Goal: Information Seeking & Learning: Check status

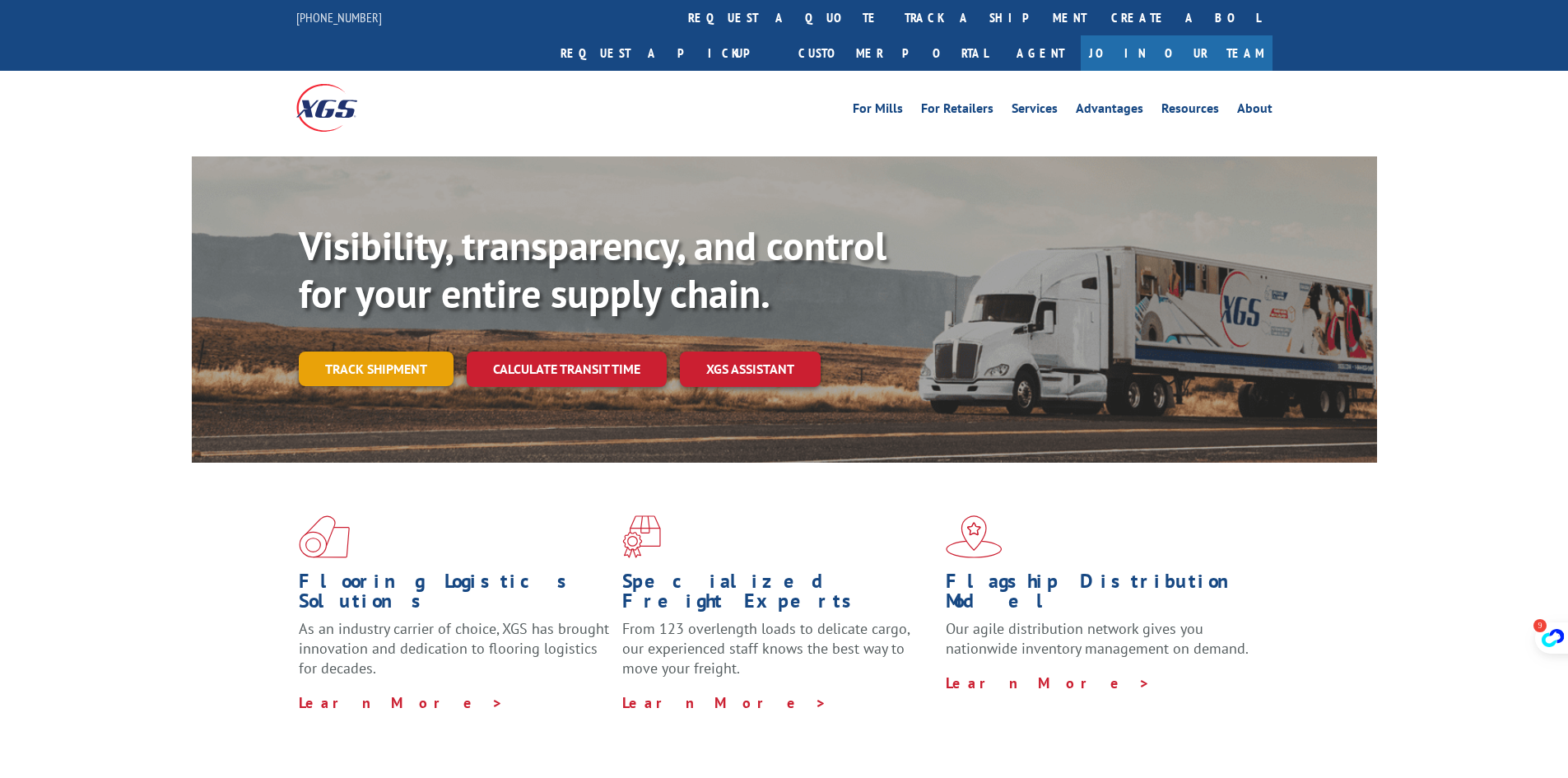
click at [384, 352] on link "Track shipment" at bounding box center [376, 369] width 155 height 34
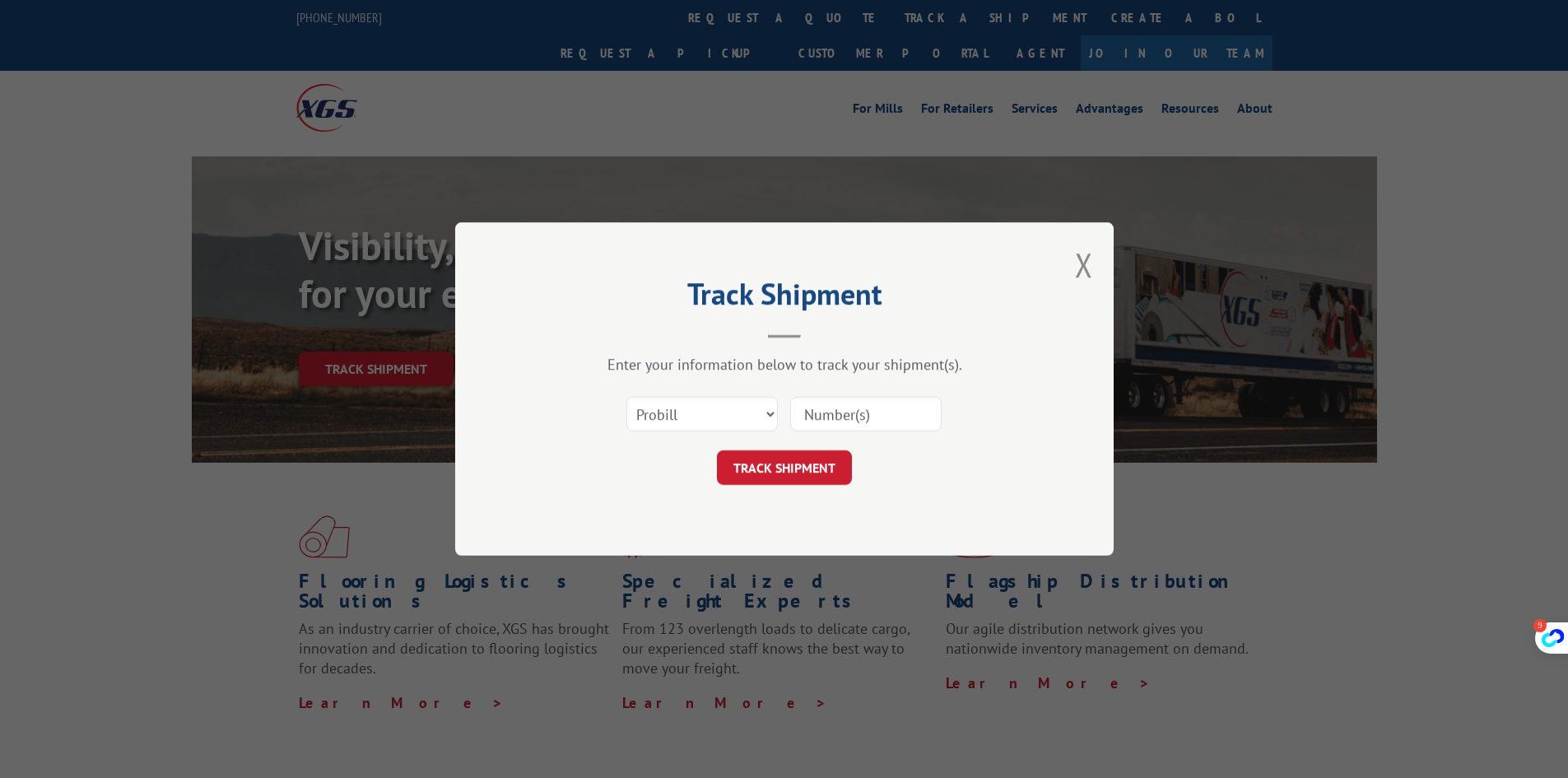
click at [853, 421] on input at bounding box center [866, 414] width 151 height 34
paste input "17409411"
type input "17409411"
click at [792, 465] on button "TRACK SHIPMENT" at bounding box center [784, 468] width 135 height 34
click at [847, 403] on input at bounding box center [866, 414] width 151 height 34
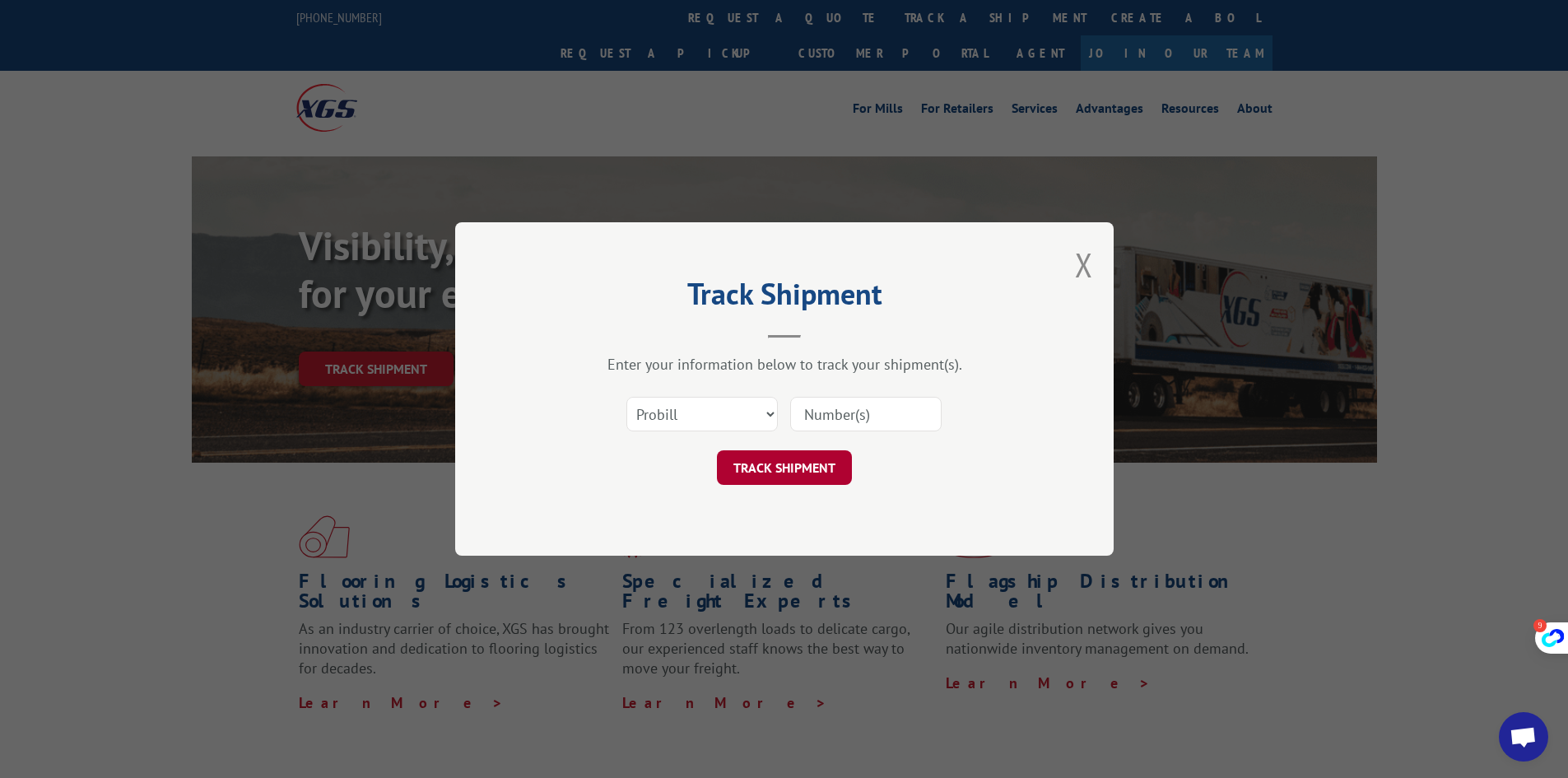
click at [791, 470] on button "TRACK SHIPMENT" at bounding box center [784, 468] width 135 height 34
click at [858, 416] on input at bounding box center [866, 414] width 151 height 34
